Goal: Information Seeking & Learning: Understand process/instructions

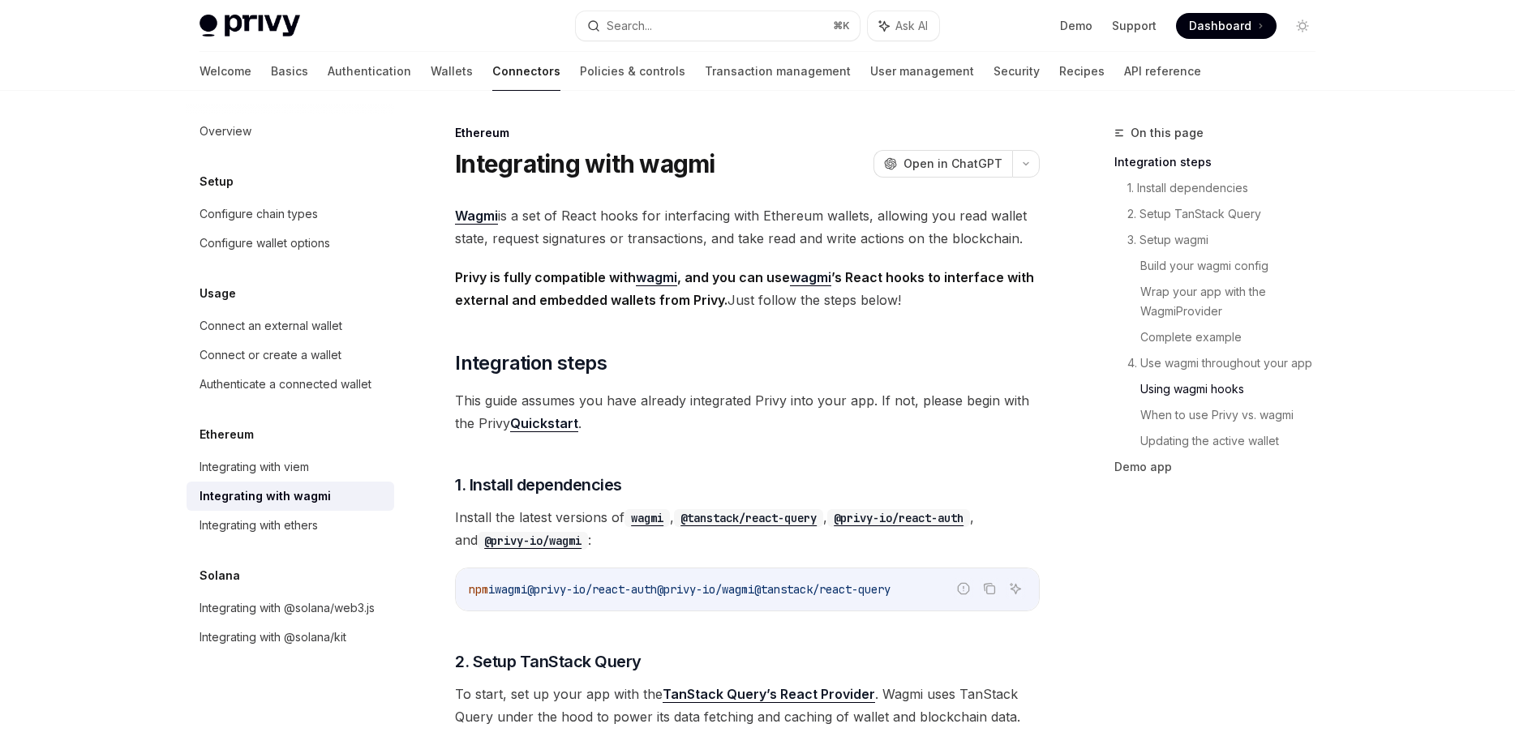
scroll to position [3891, 0]
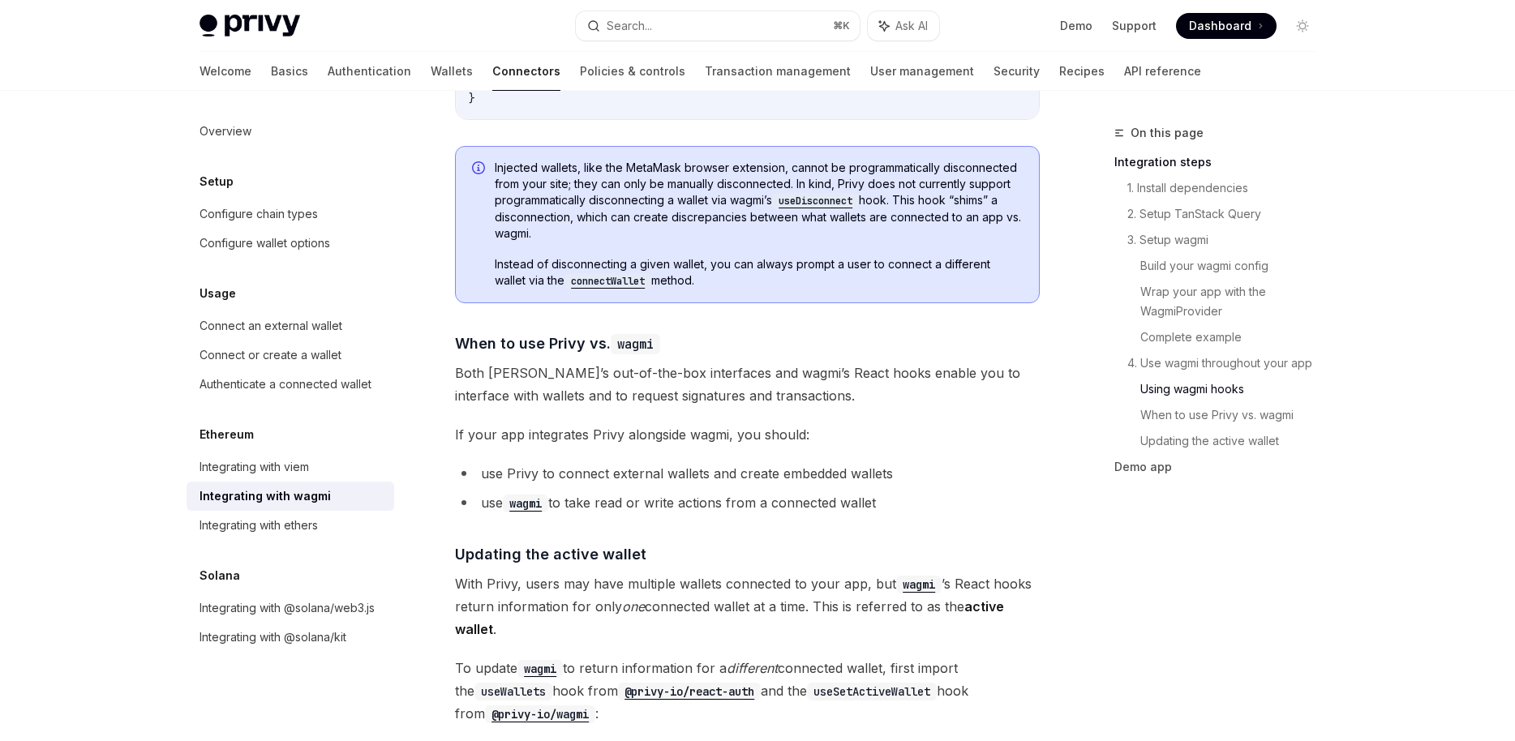
click at [941, 380] on span "Both Privy’s out-of-the-box interfaces and wagmi’s React hooks enable you to in…" at bounding box center [747, 384] width 585 height 45
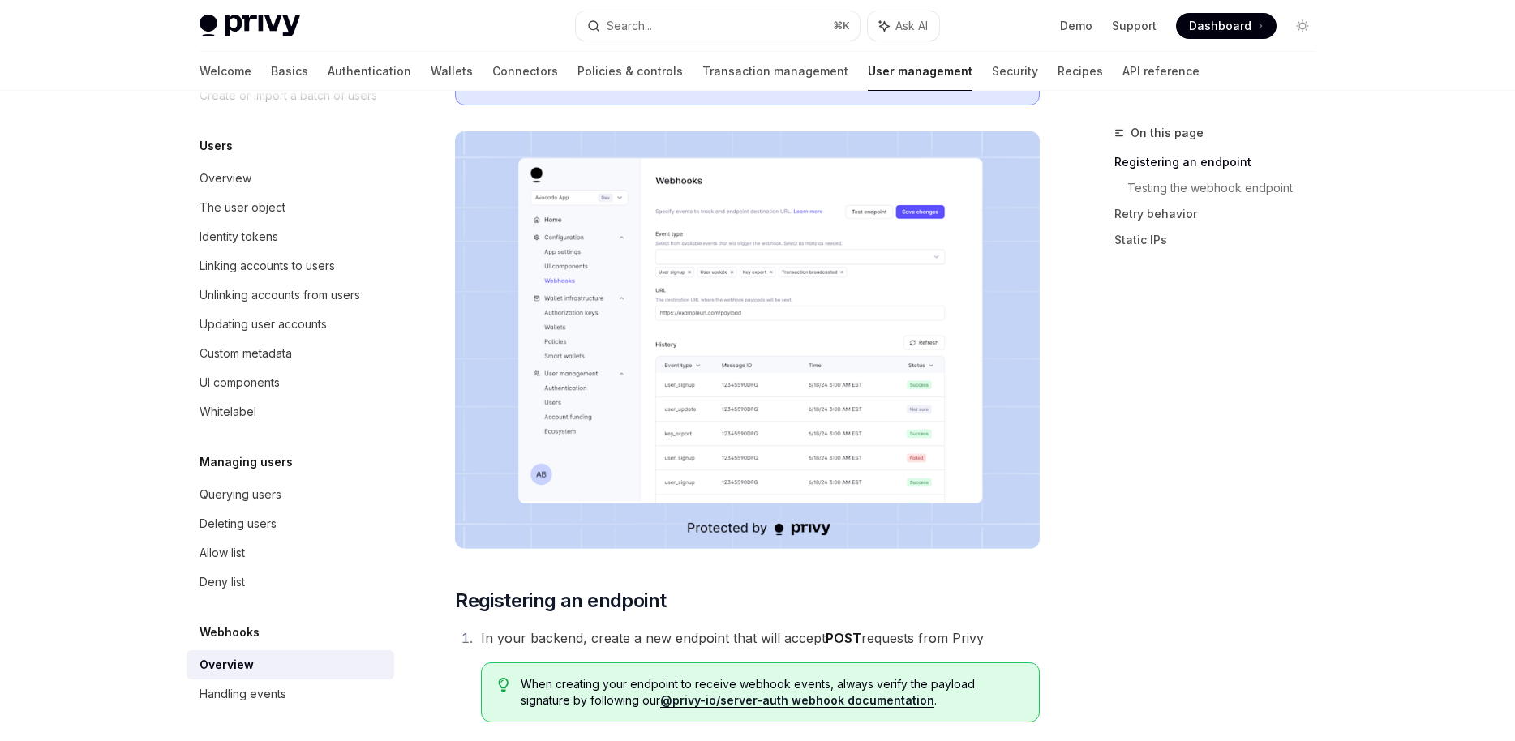
scroll to position [282, 0]
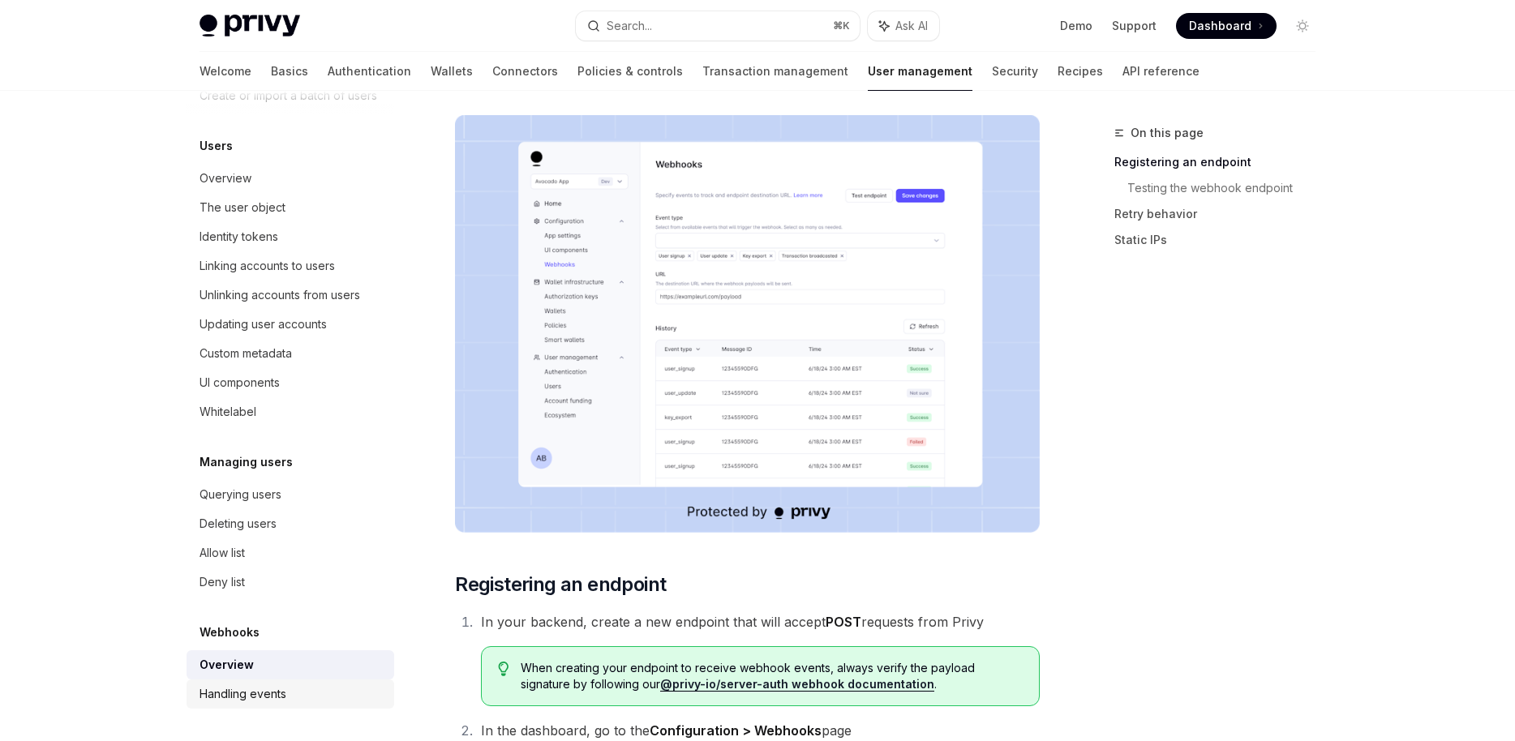
click at [272, 689] on div "Handling events" at bounding box center [242, 693] width 87 height 19
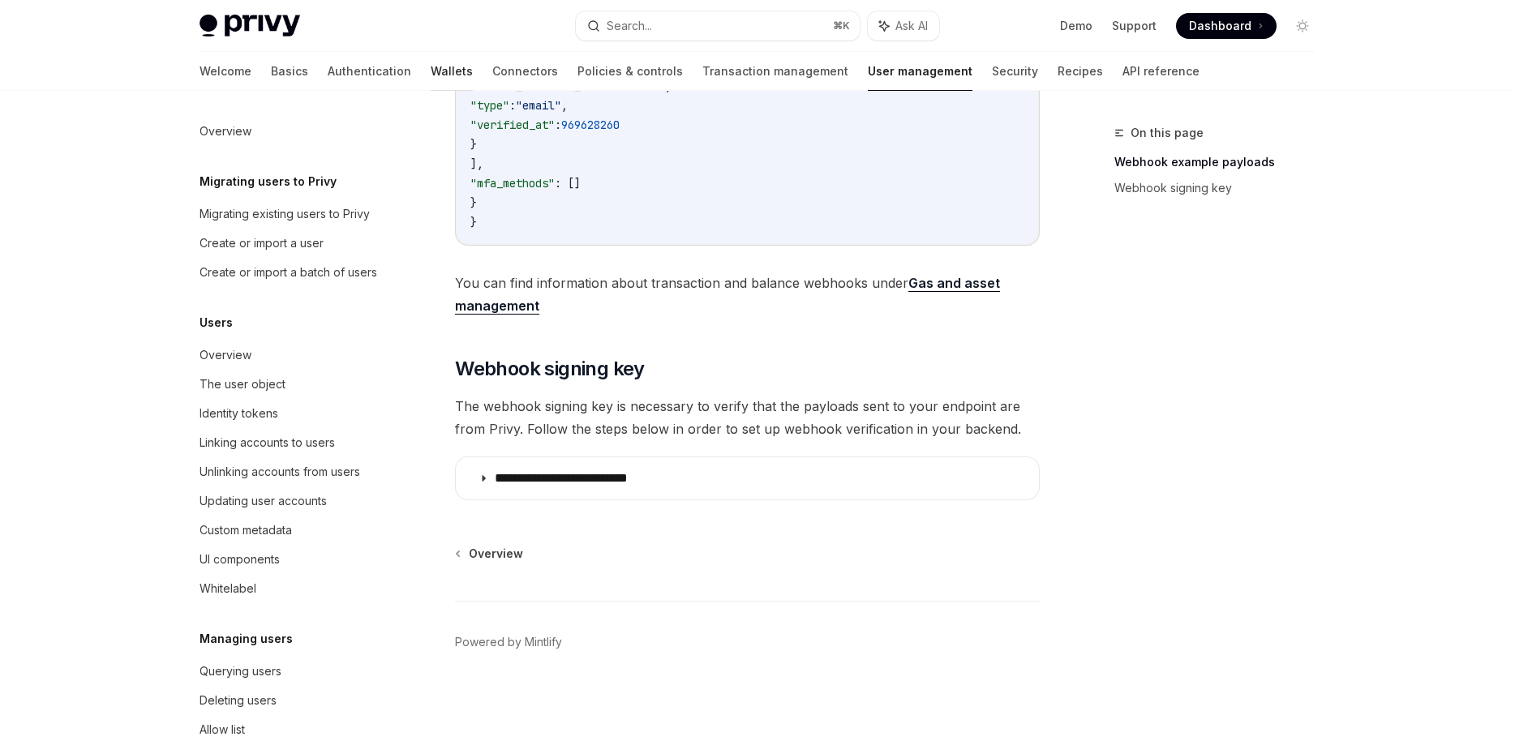
click at [431, 74] on link "Wallets" at bounding box center [452, 71] width 42 height 39
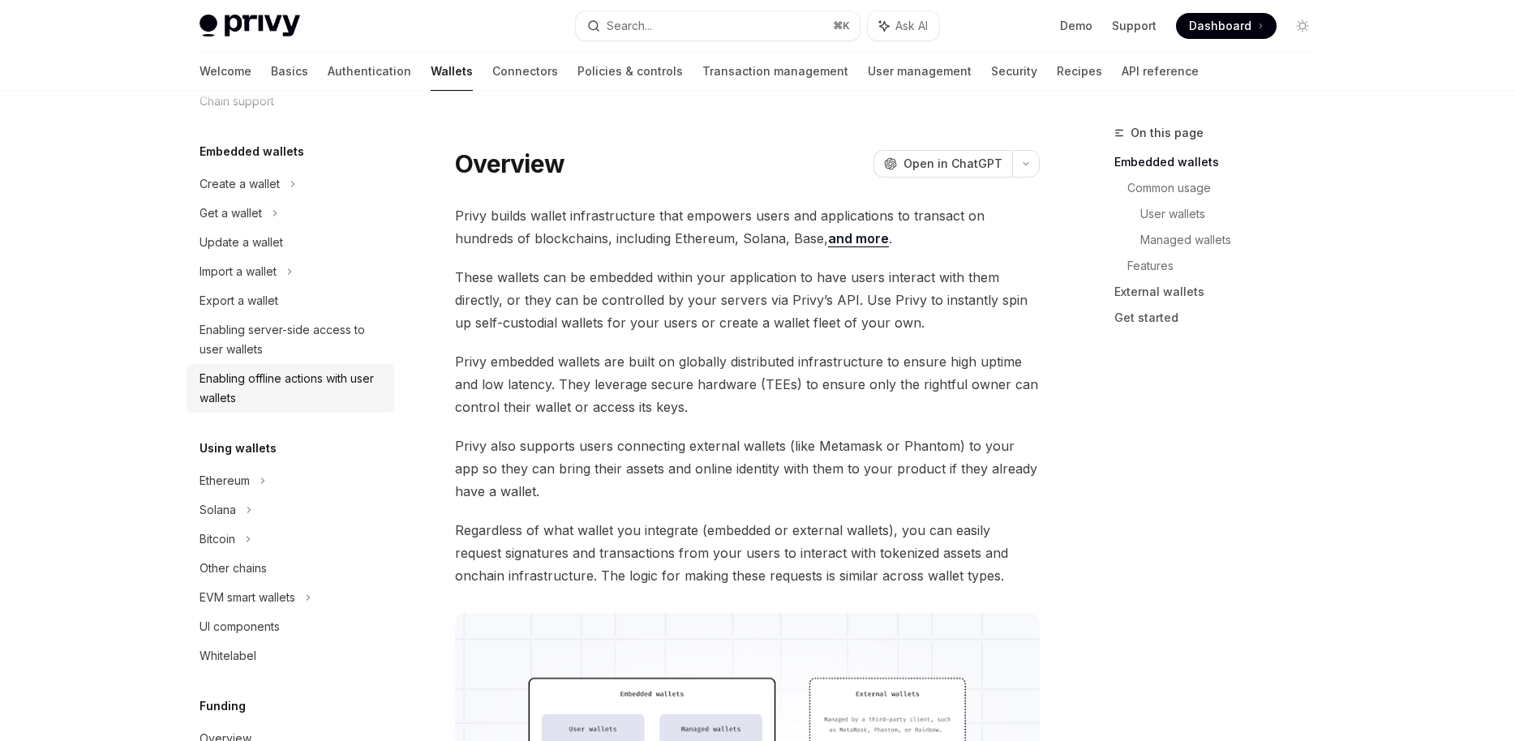
scroll to position [185, 0]
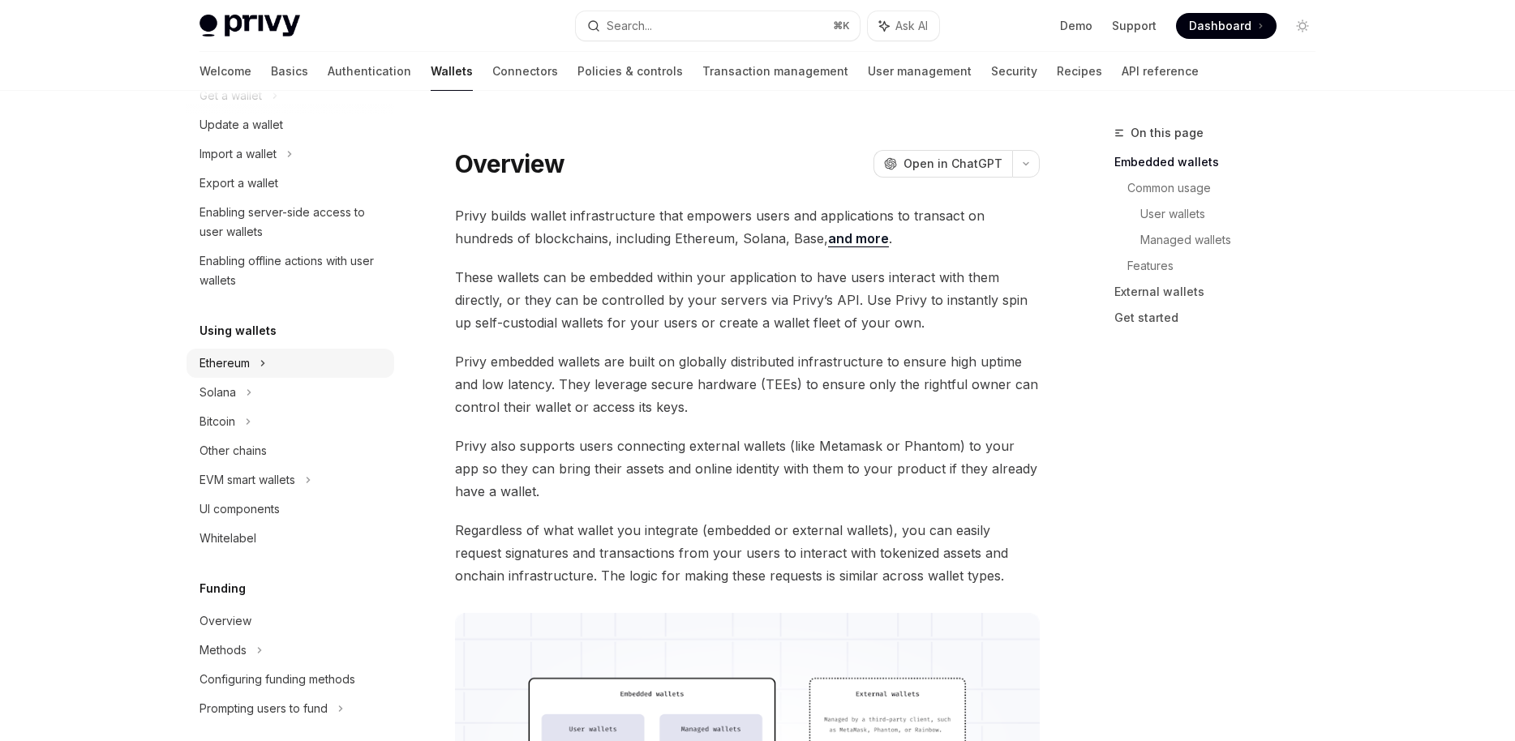
click at [305, 360] on div "Ethereum" at bounding box center [291, 363] width 208 height 29
type textarea "*"
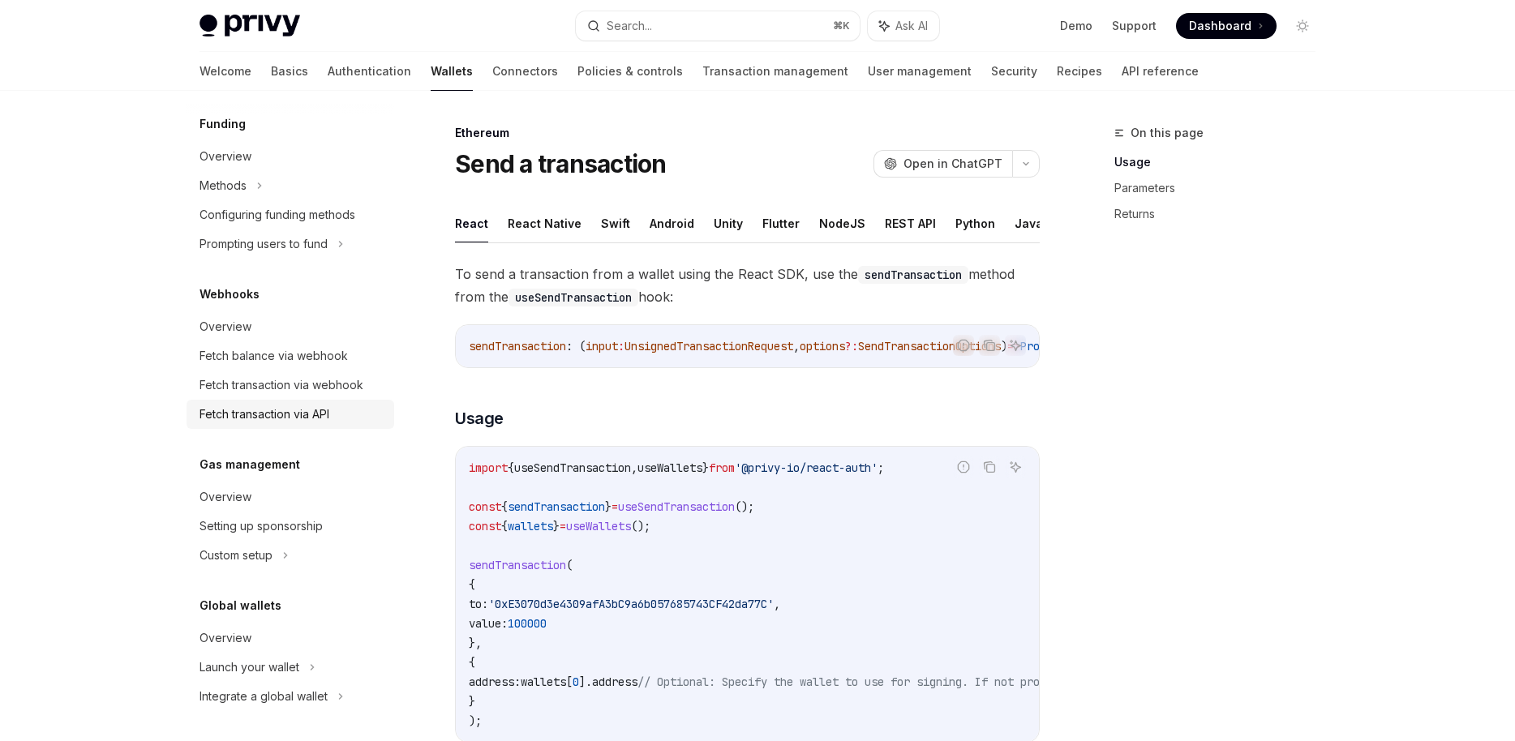
scroll to position [934, 0]
click at [810, 19] on button "Search... ⌘ K" at bounding box center [718, 25] width 284 height 29
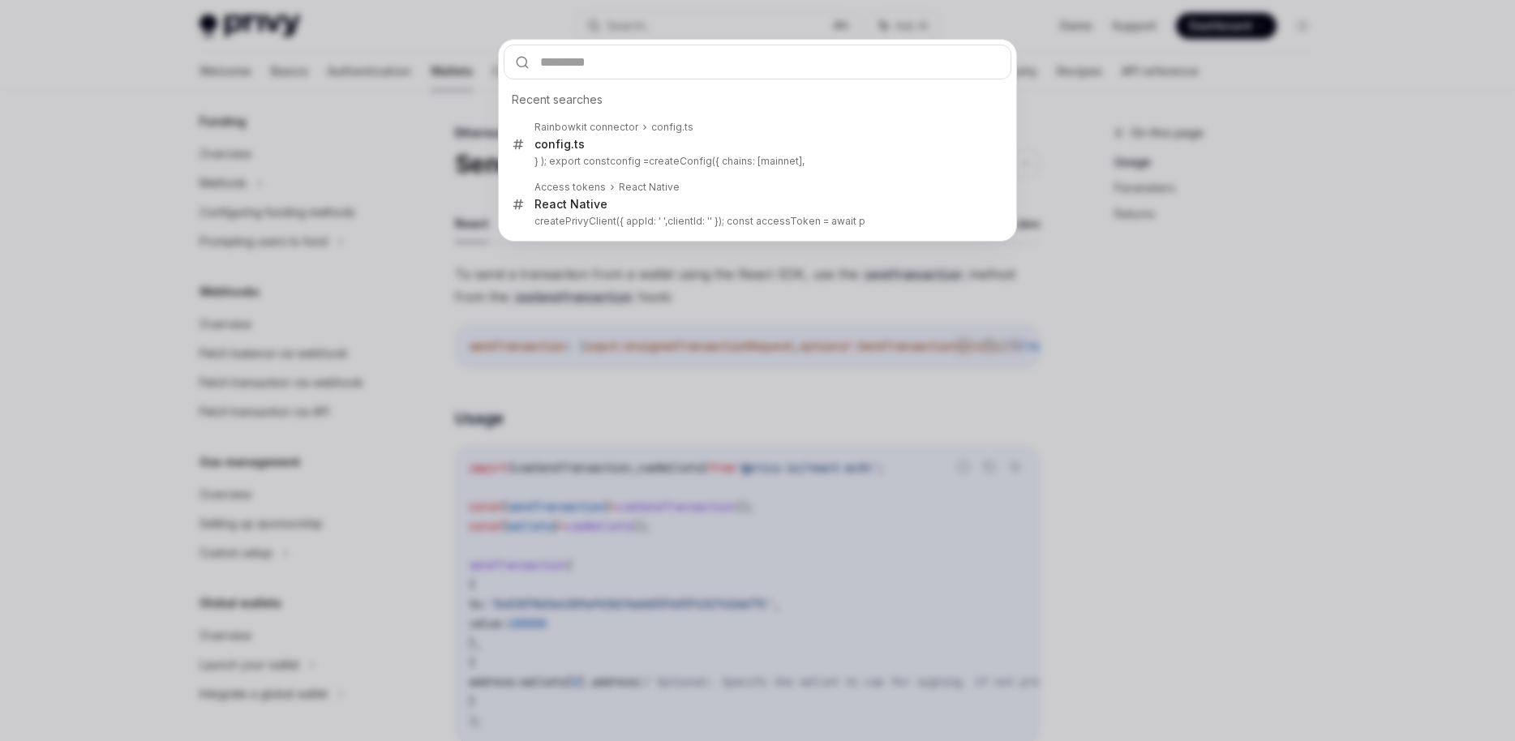
type input "*"
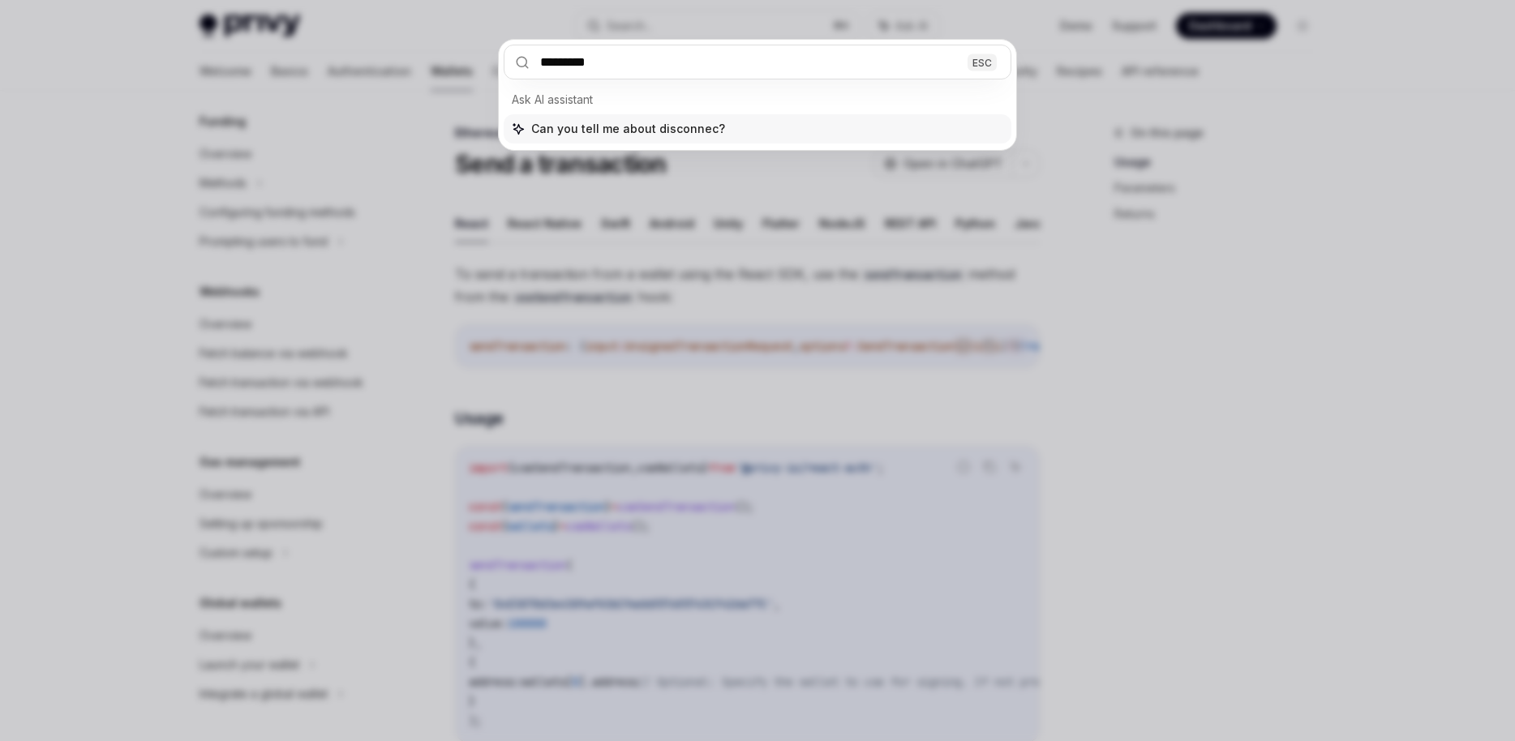
type input "**********"
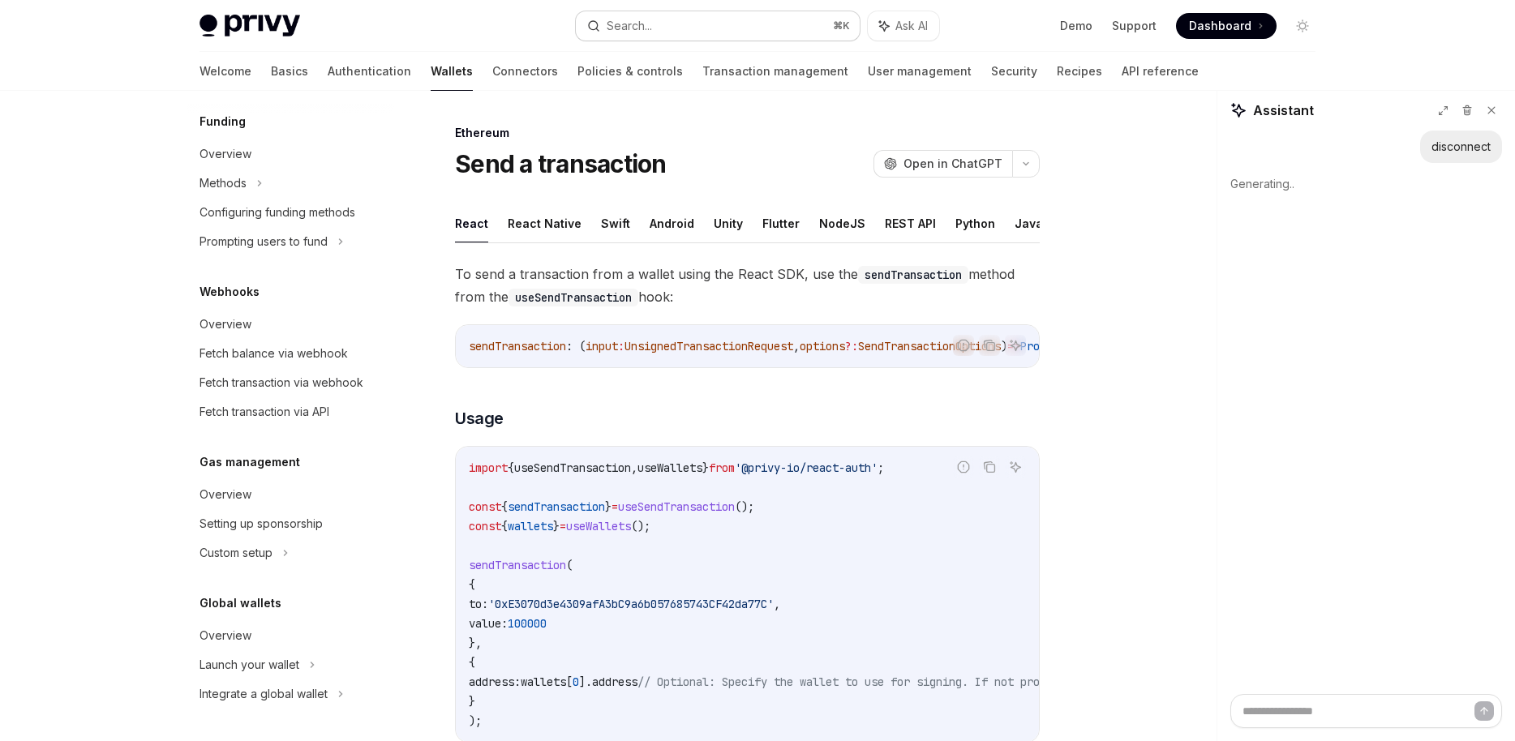
click at [761, 30] on button "Search... ⌘ K" at bounding box center [718, 25] width 284 height 29
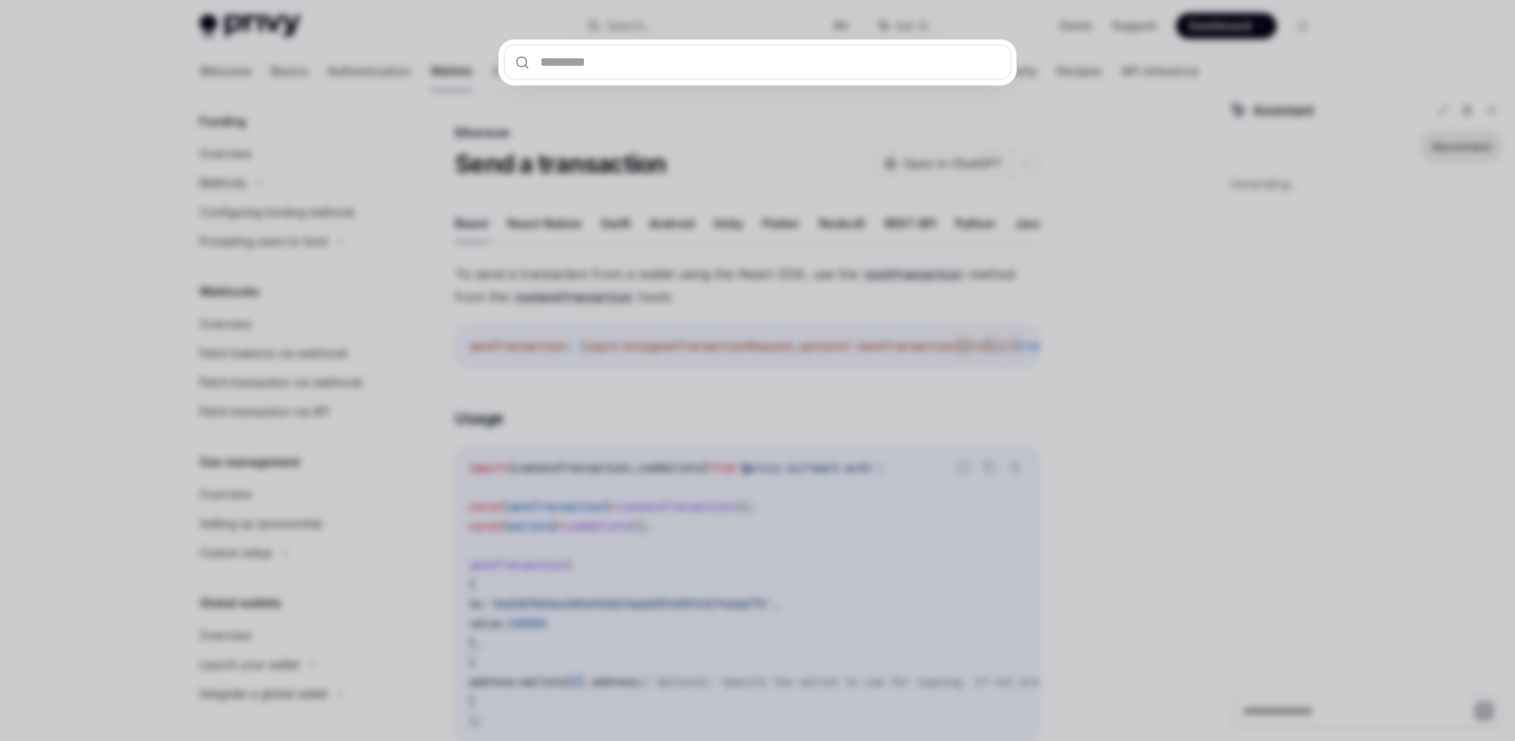
click at [933, 11] on div at bounding box center [757, 370] width 1515 height 741
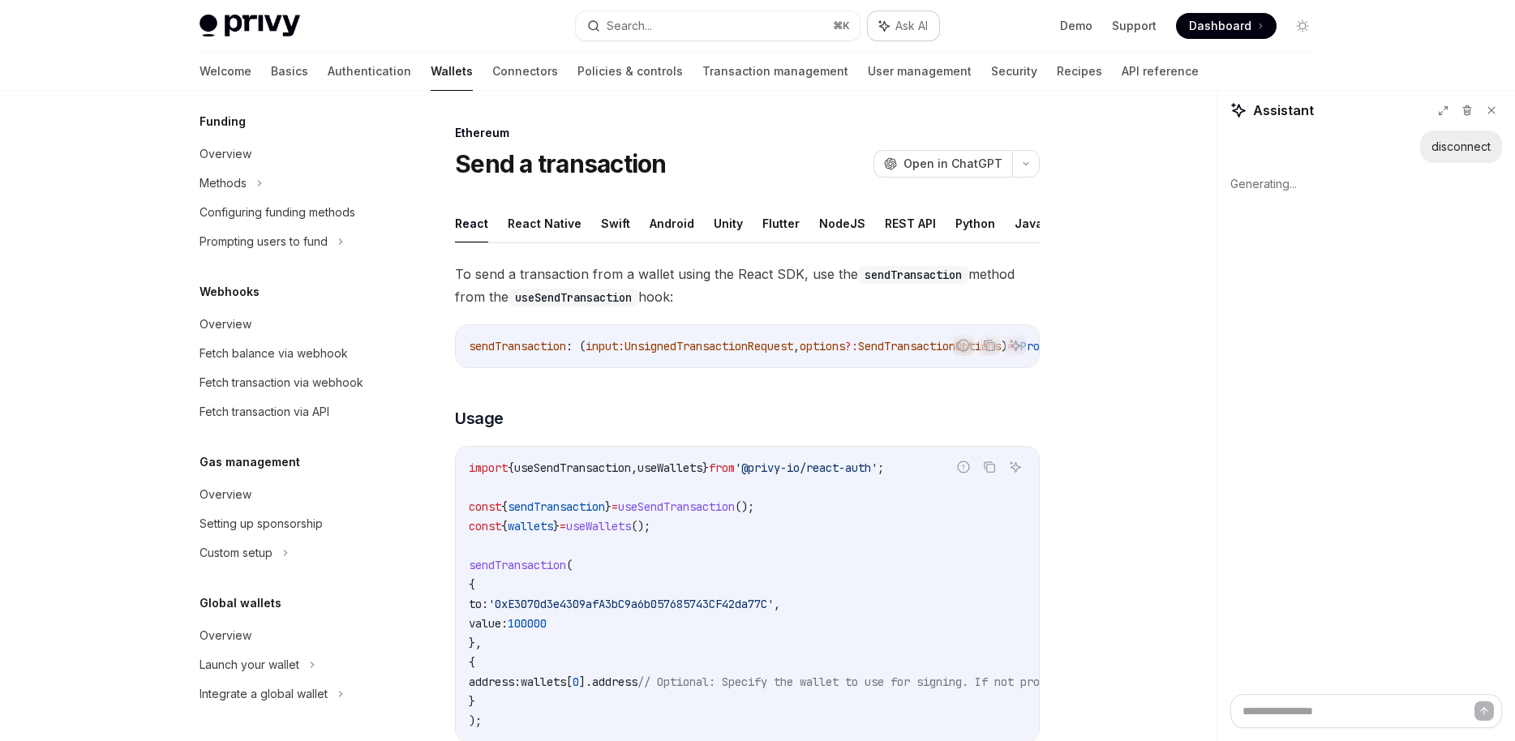
click at [905, 22] on span "Ask AI" at bounding box center [911, 26] width 32 height 16
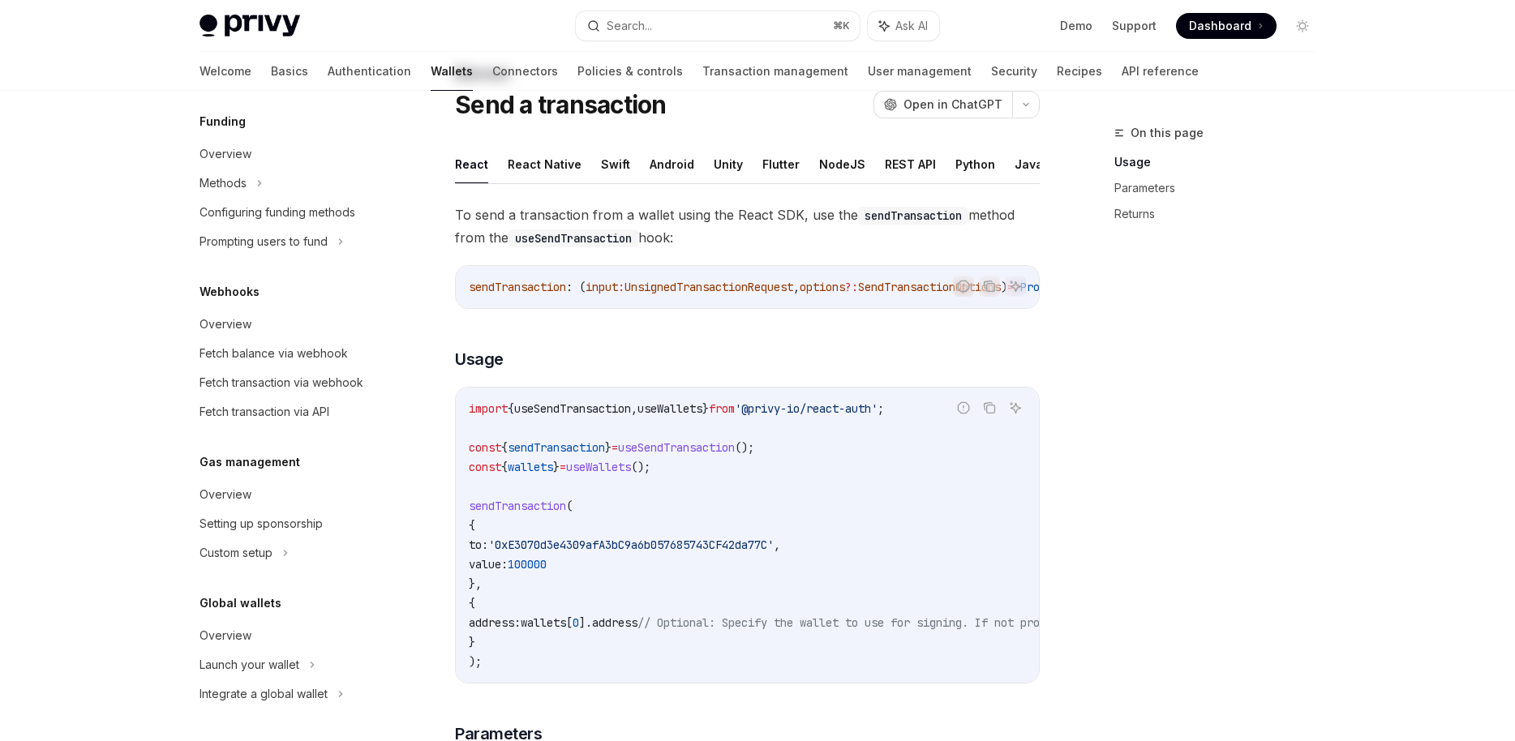
scroll to position [22, 0]
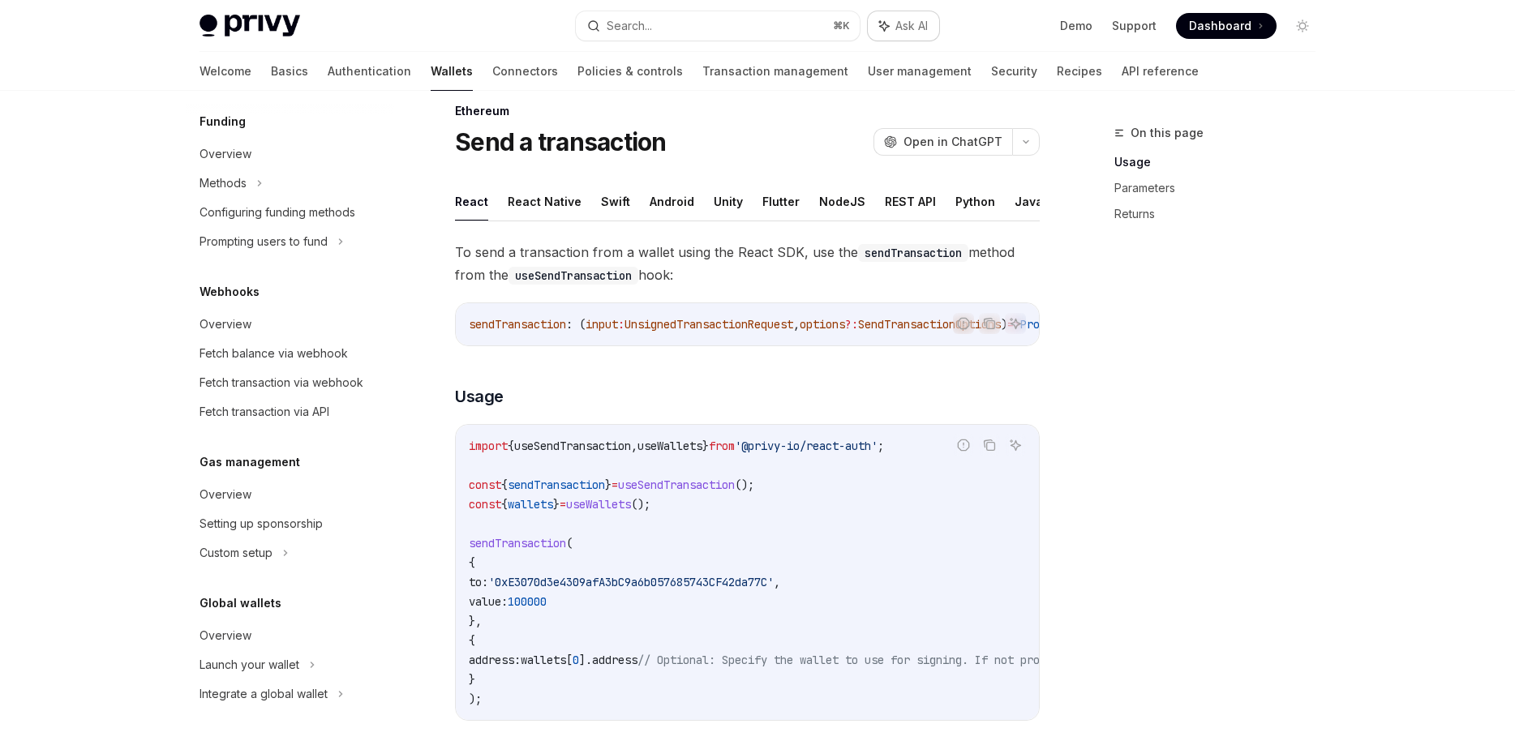
click at [899, 40] on button "Ask AI" at bounding box center [903, 25] width 71 height 29
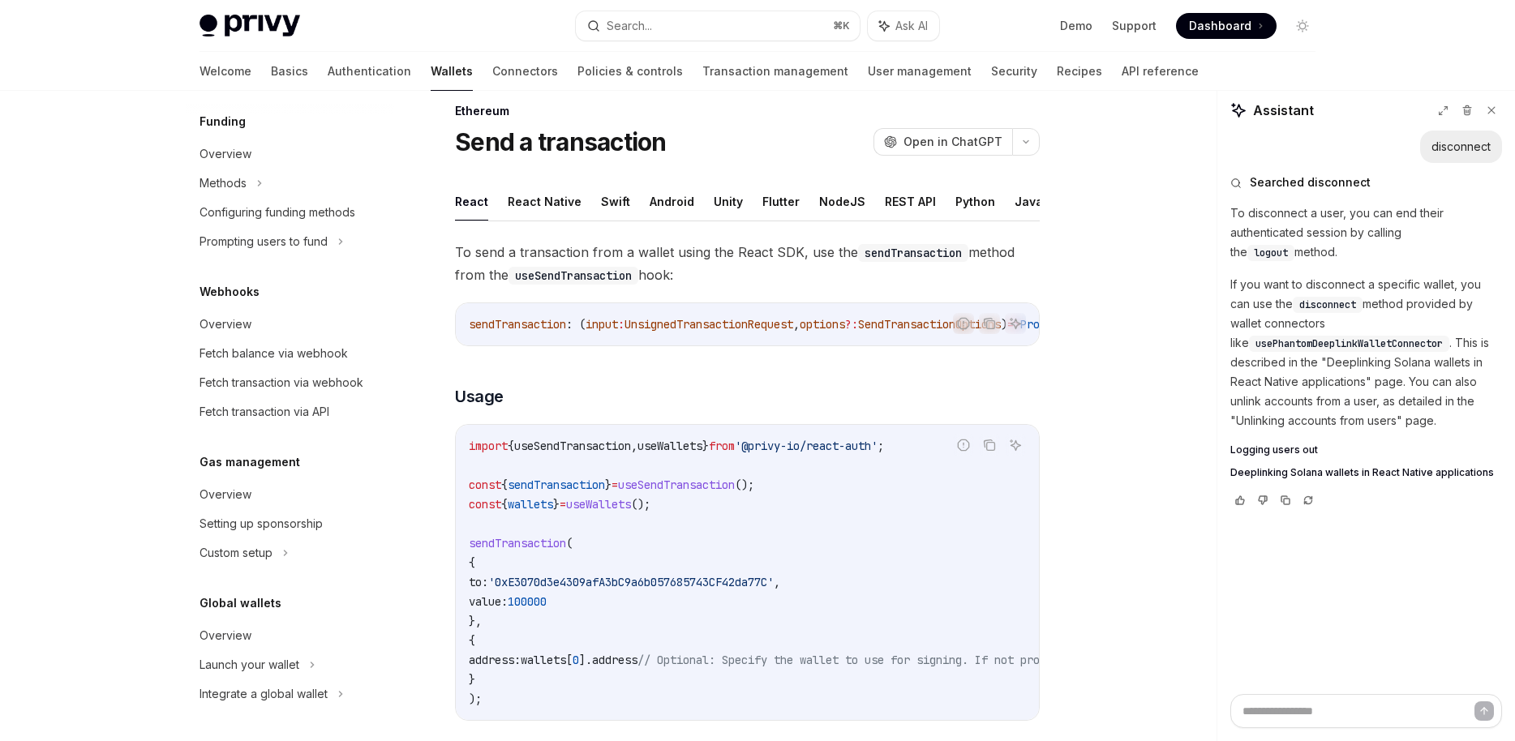
type textarea "*"
click at [1288, 247] on span "logout" at bounding box center [1271, 253] width 34 height 13
click at [1304, 288] on p "If you want to disconnect a specific wallet, you can use the disconnect method …" at bounding box center [1366, 353] width 272 height 156
drag, startPoint x: 1312, startPoint y: 285, endPoint x: 1306, endPoint y: 306, distance: 21.8
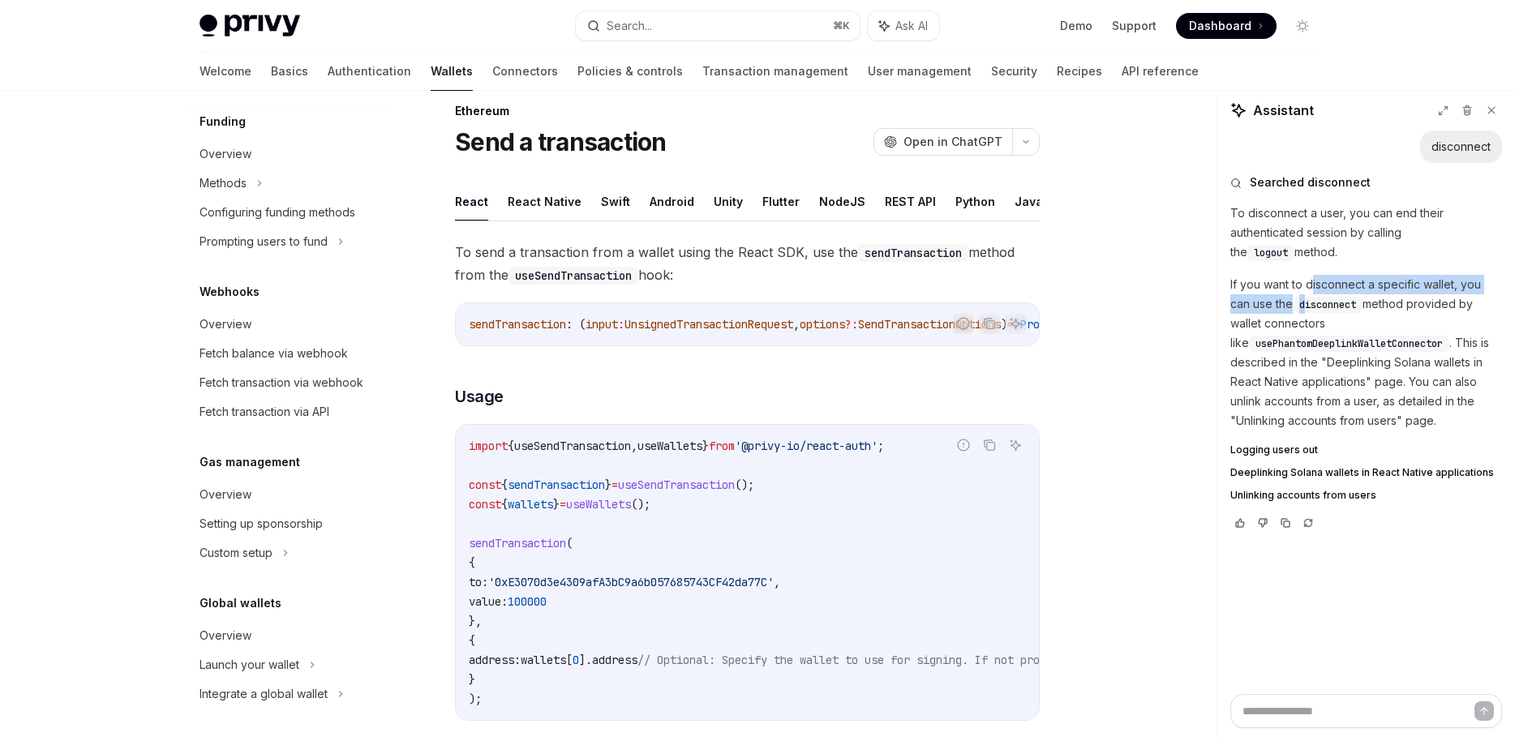
click at [1306, 306] on p "If you want to disconnect a specific wallet, you can use the disconnect method …" at bounding box center [1366, 353] width 272 height 156
click at [1345, 305] on span "disconnect" at bounding box center [1327, 304] width 57 height 13
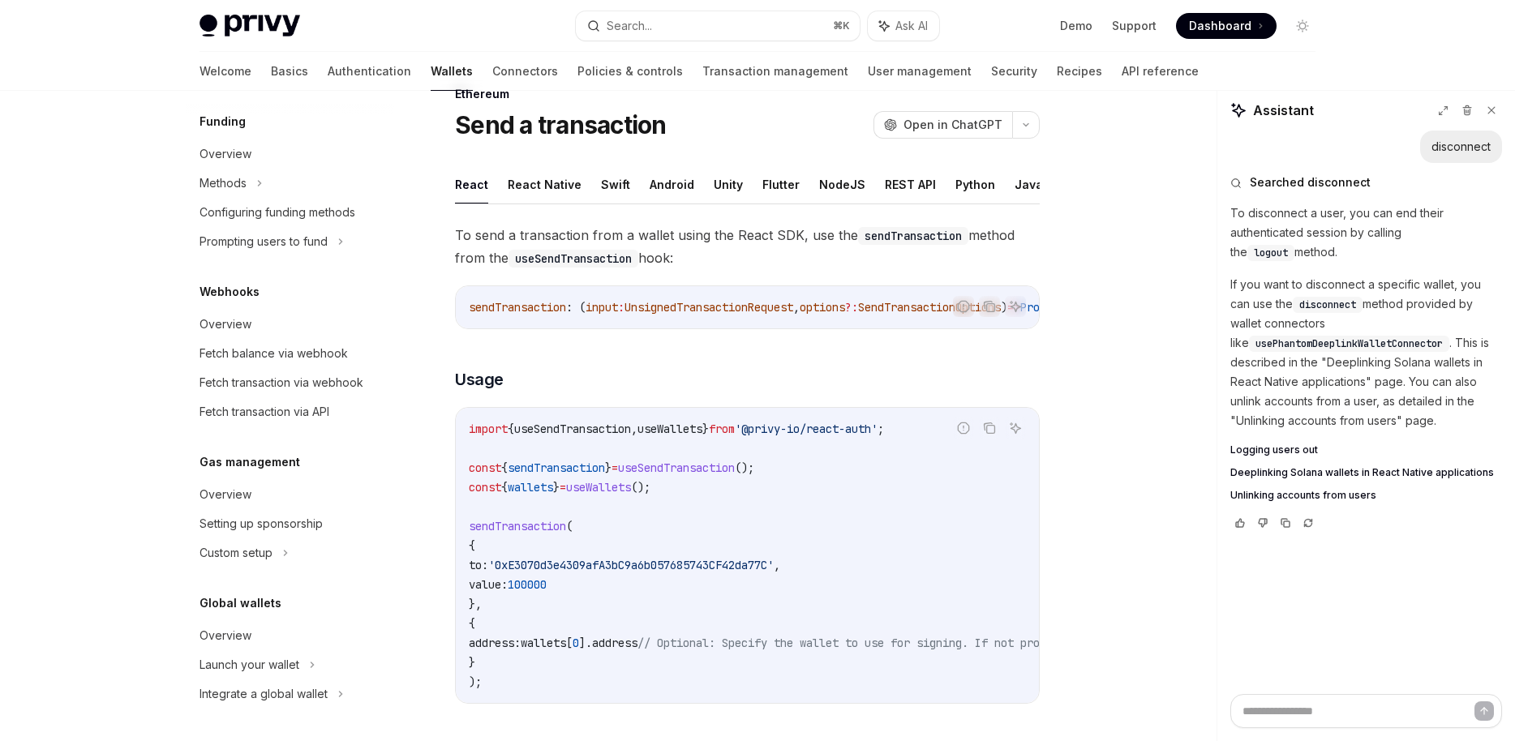
scroll to position [0, 0]
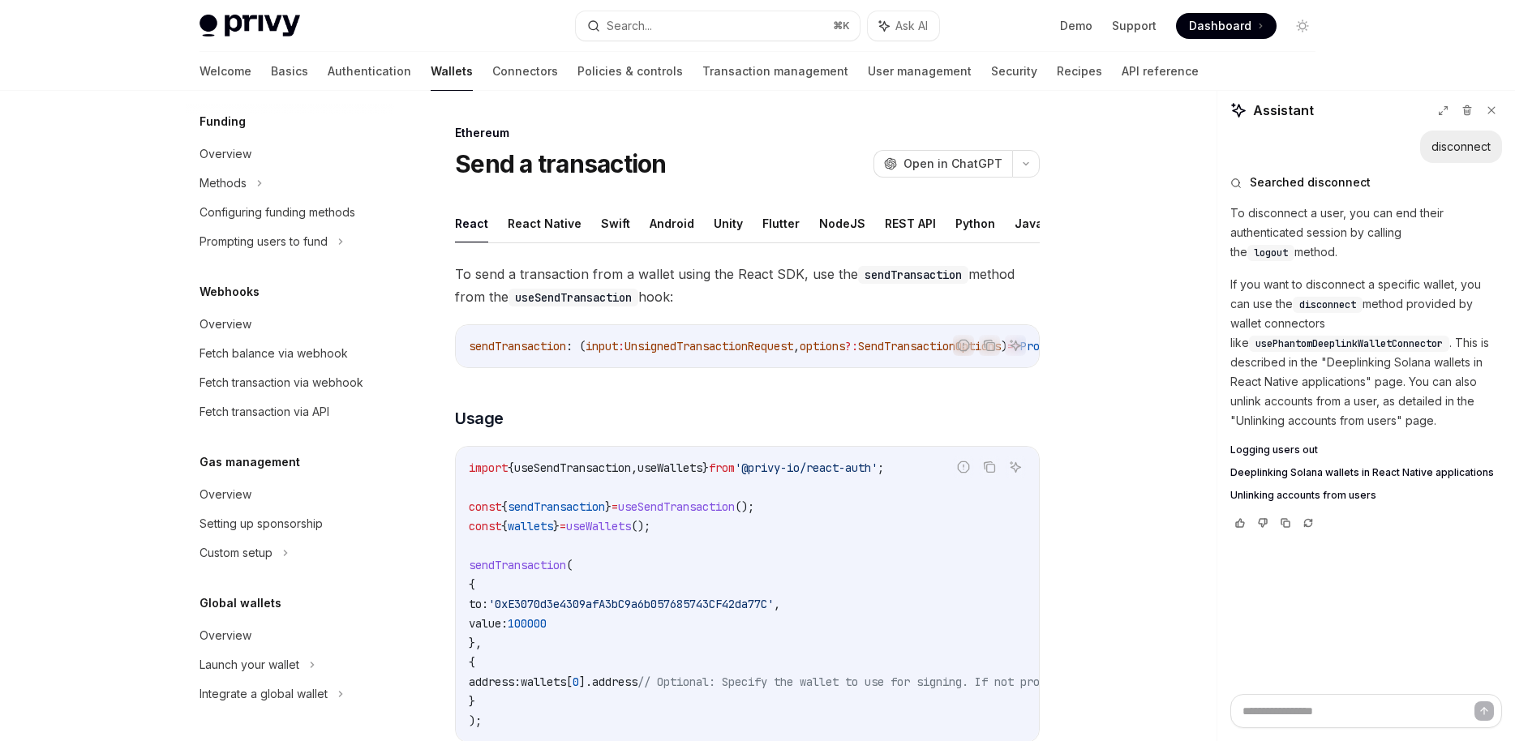
click at [1288, 247] on span "logout" at bounding box center [1271, 253] width 34 height 13
copy span "logout"
click at [700, 28] on button "Search... ⌘ K" at bounding box center [718, 25] width 284 height 29
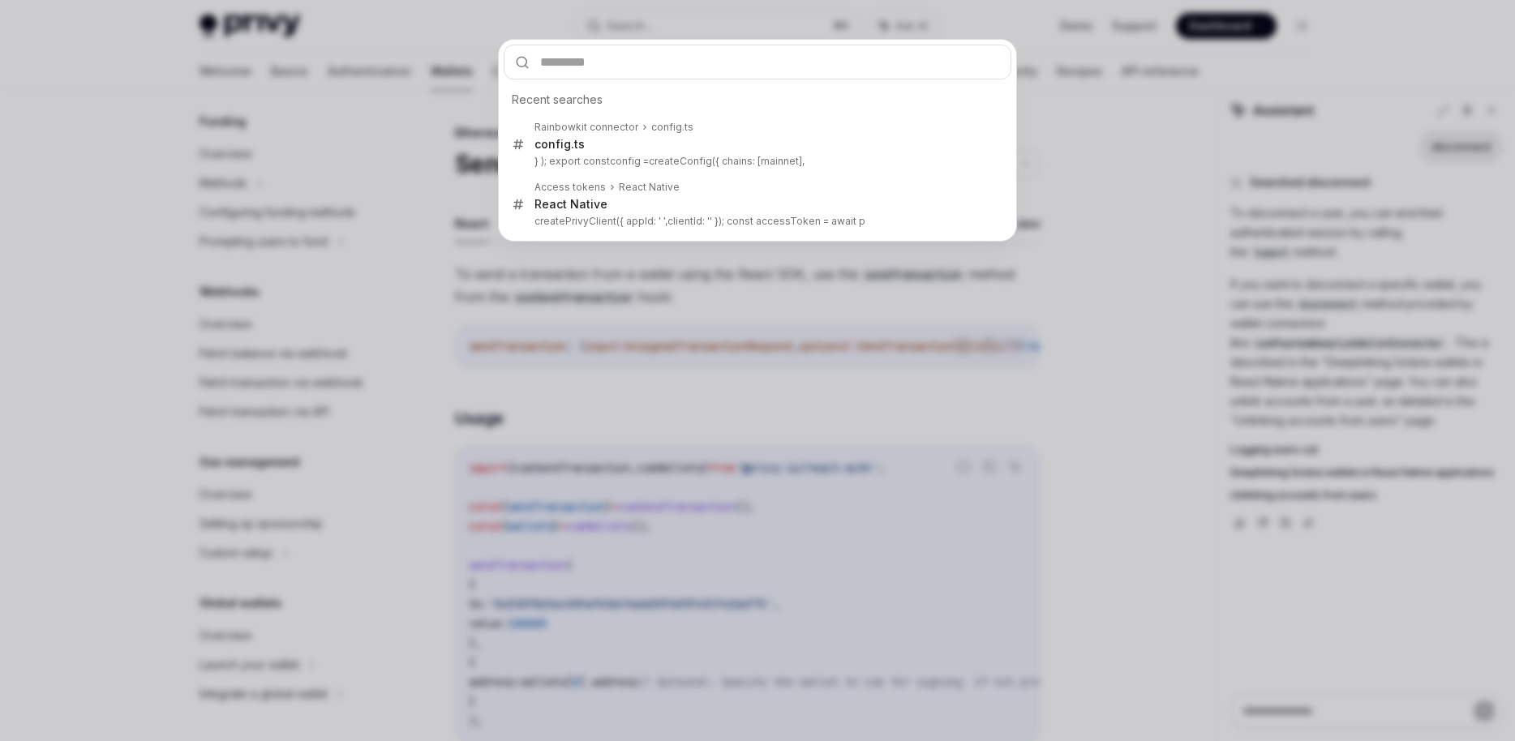
type input "******"
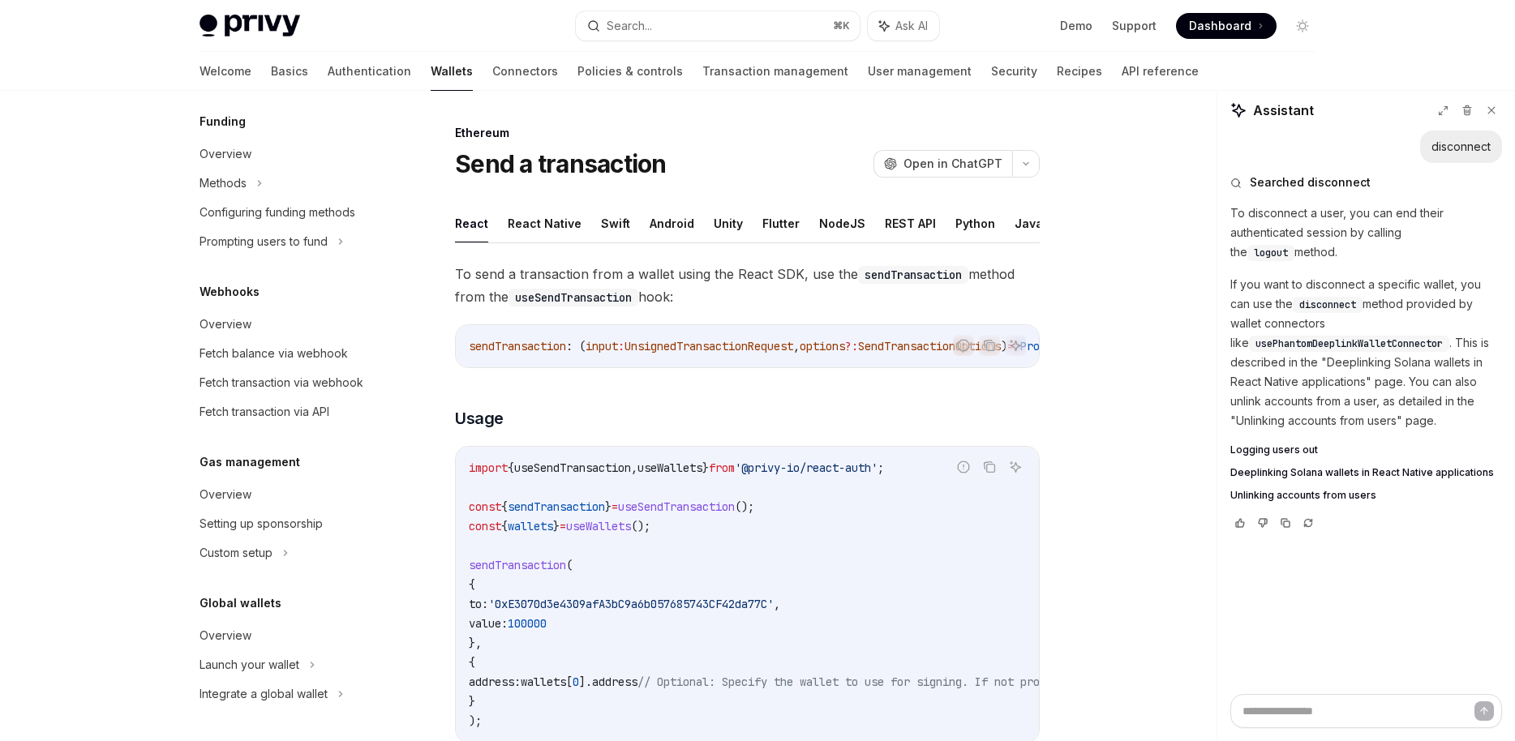
type textarea "*"
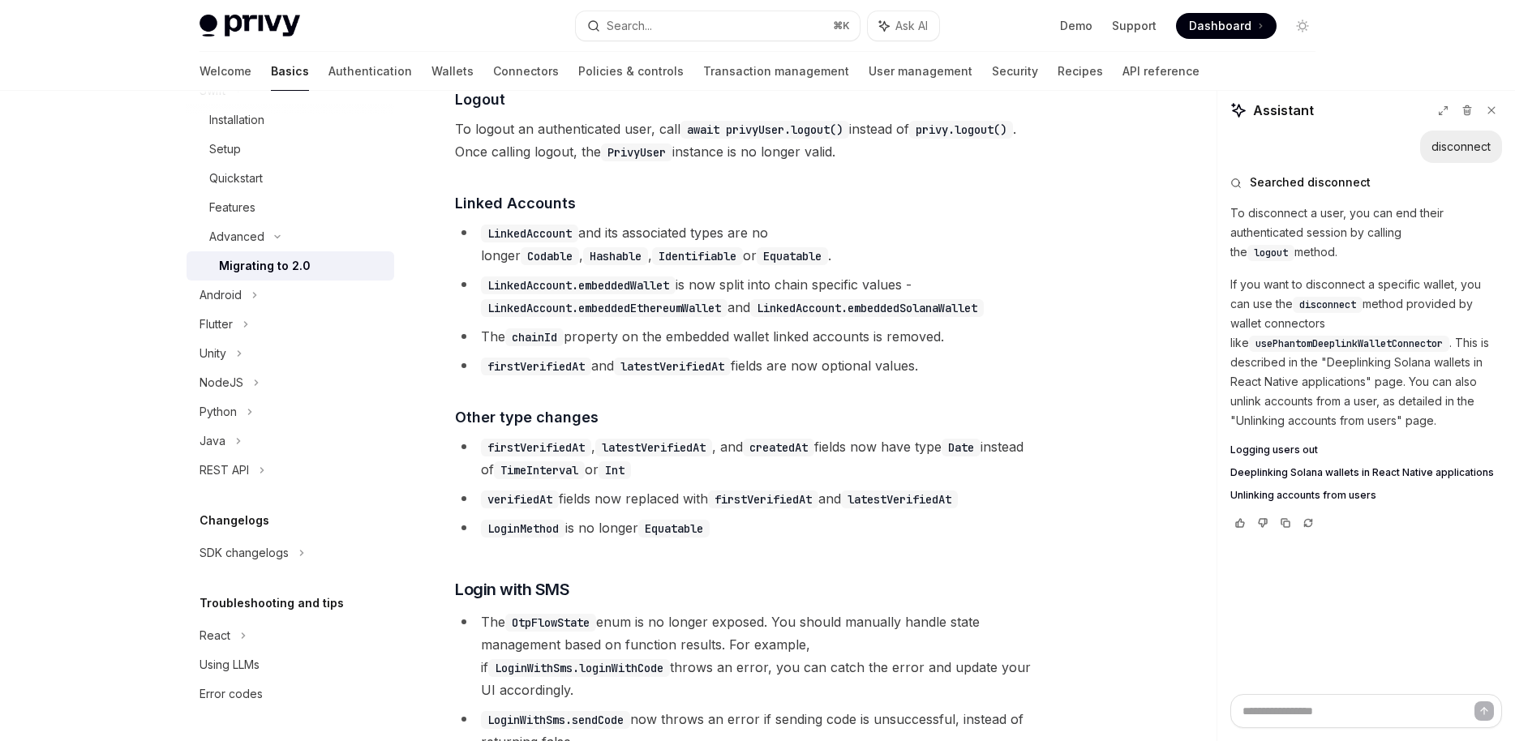
scroll to position [3259, 0]
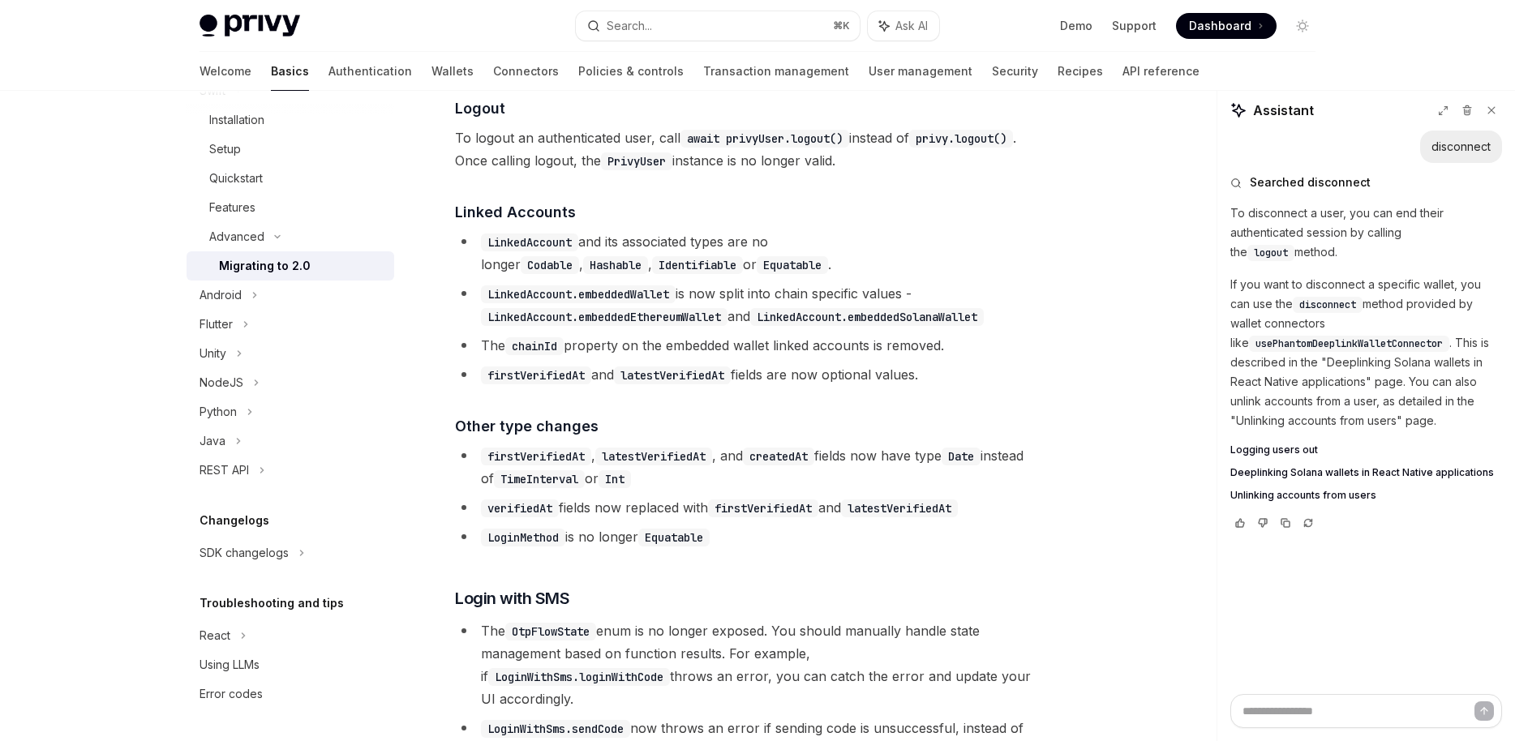
click at [624, 210] on div "​ Overview If your app previously used Privy’s Swift 1.Y.Z SDK, follow the migr…" at bounding box center [747, 610] width 585 height 7330
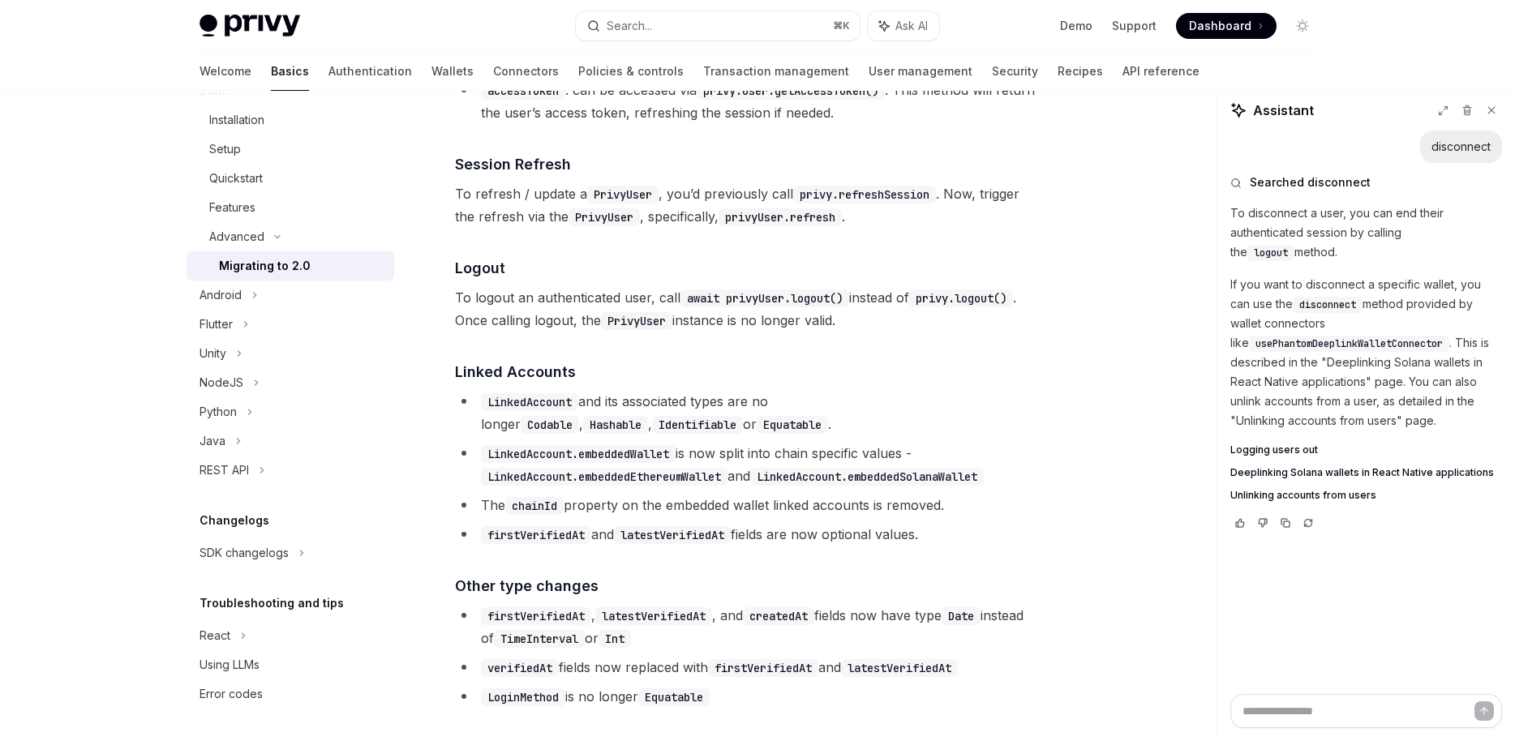
scroll to position [3091, 0]
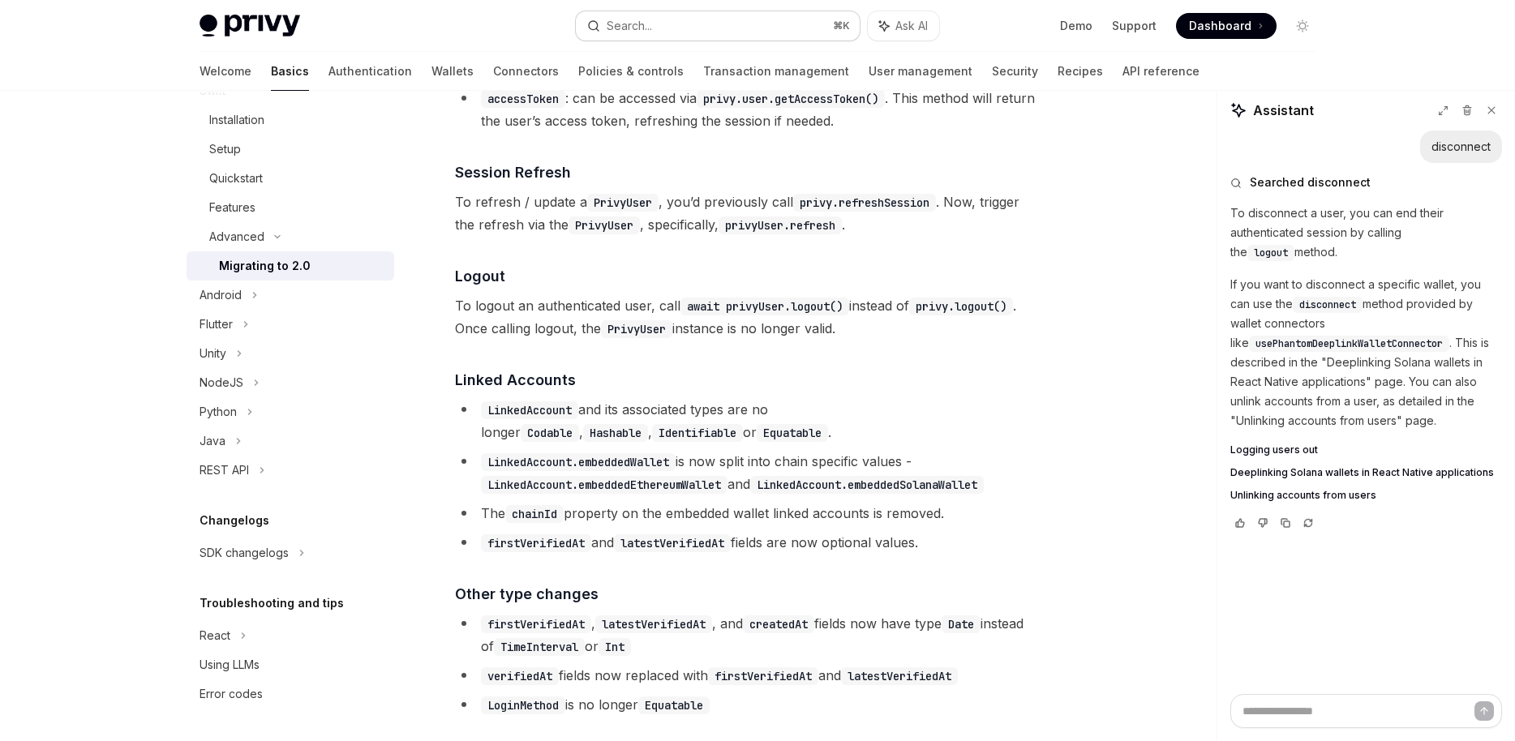
click at [791, 11] on button "Search... ⌘ K" at bounding box center [718, 25] width 284 height 29
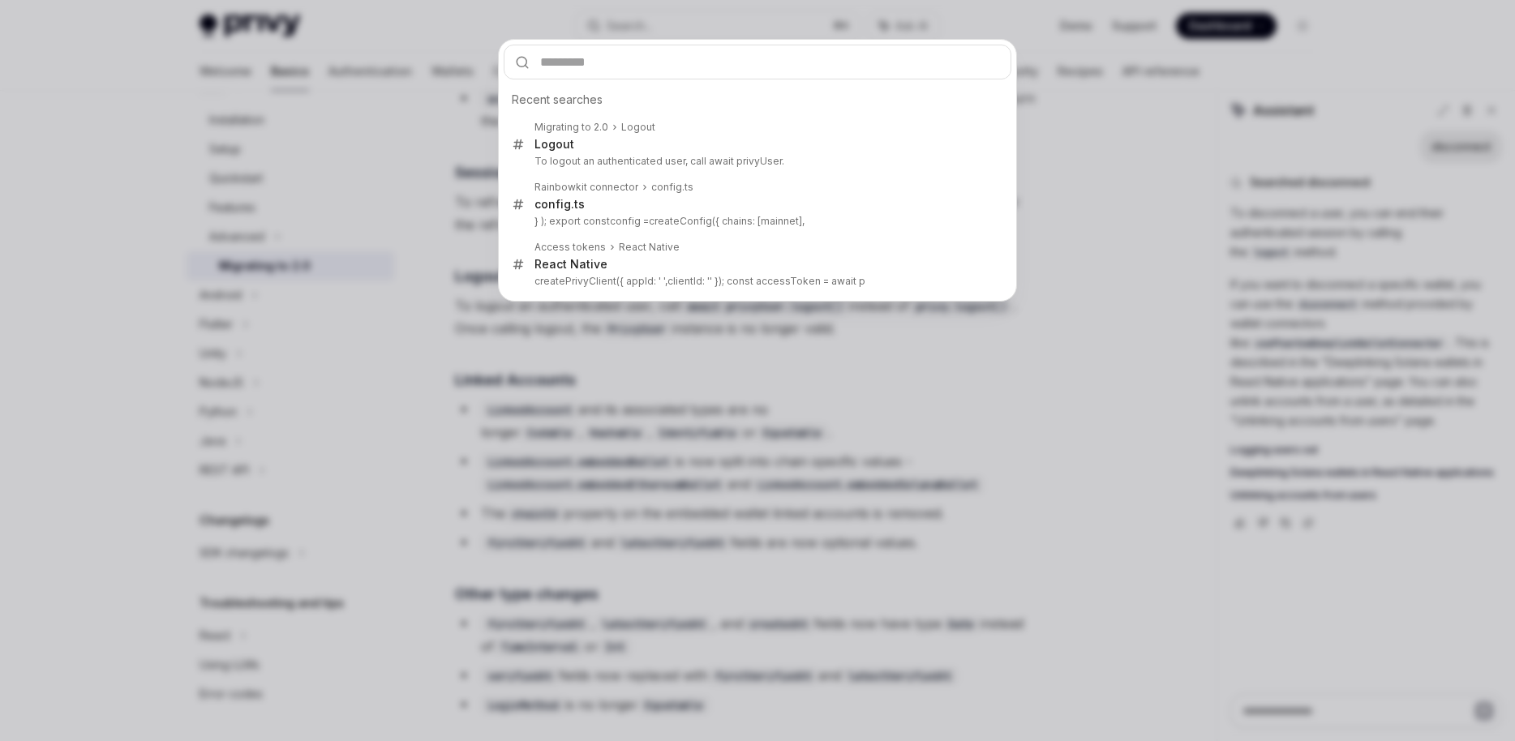
click at [697, 381] on div "Recent searches Migrating to 2.0 Logout Logout To logout an authenticated user,…" at bounding box center [757, 370] width 1515 height 741
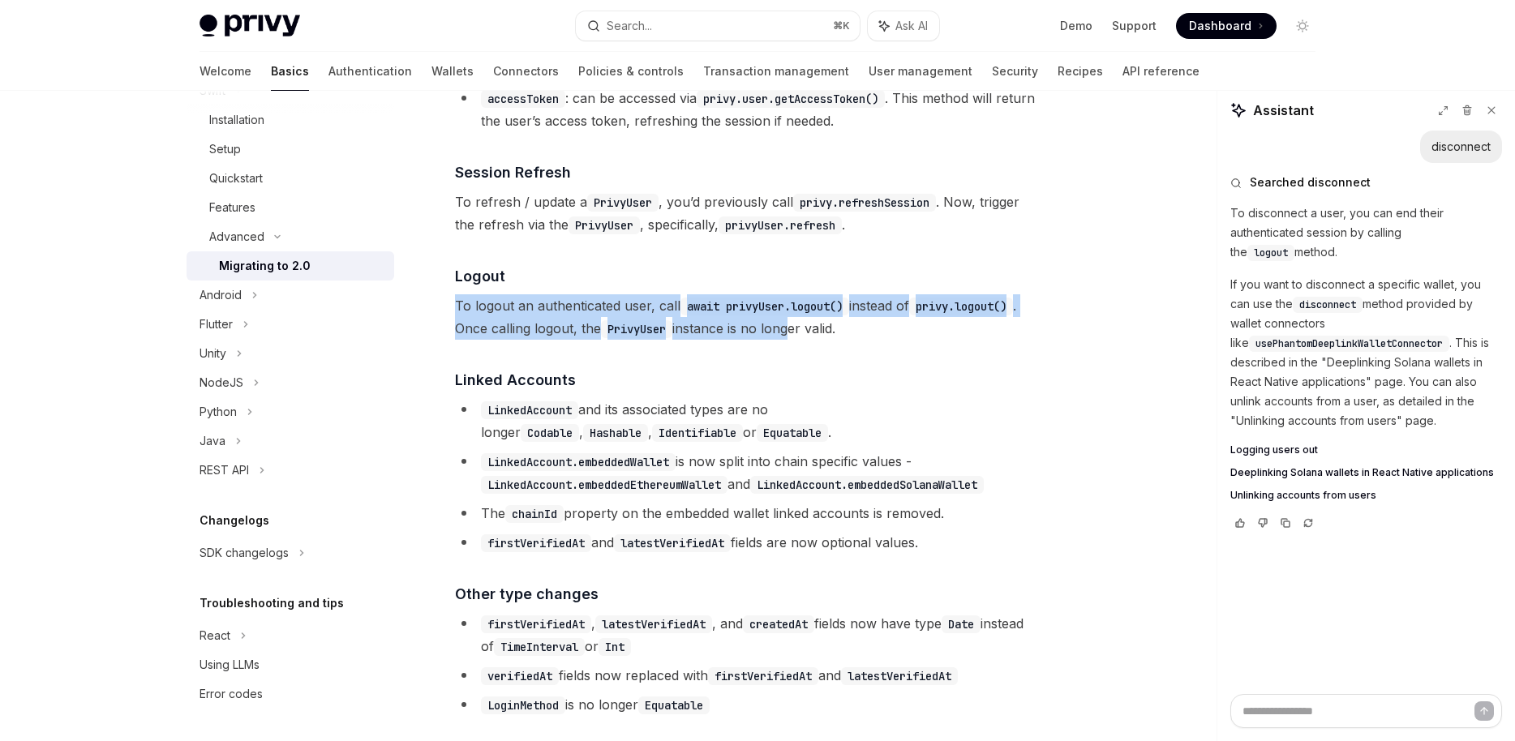
drag, startPoint x: 791, startPoint y: 324, endPoint x: 792, endPoint y: 355, distance: 31.7
click at [808, 315] on code "await privyUser.logout()" at bounding box center [764, 307] width 169 height 18
